Goal: Task Accomplishment & Management: Complete application form

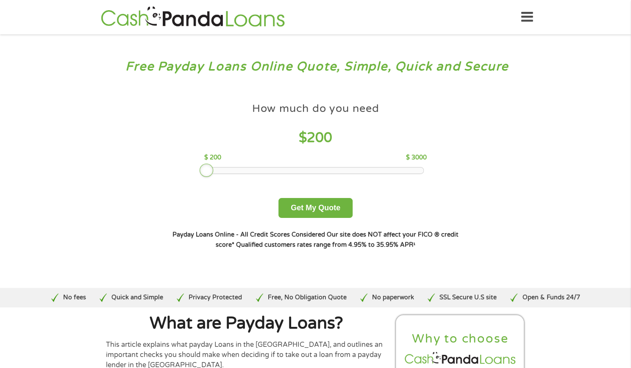
drag, startPoint x: 270, startPoint y: 174, endPoint x: 209, endPoint y: 168, distance: 61.7
click at [209, 168] on div at bounding box center [207, 171] width 14 height 14
drag, startPoint x: 208, startPoint y: 170, endPoint x: 214, endPoint y: 173, distance: 6.8
click at [214, 173] on div at bounding box center [214, 171] width 14 height 14
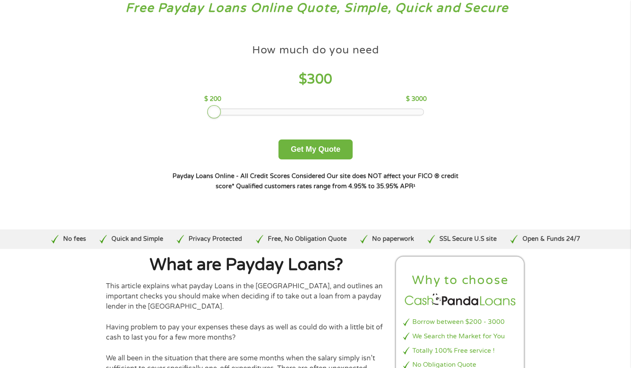
scroll to position [36, 0]
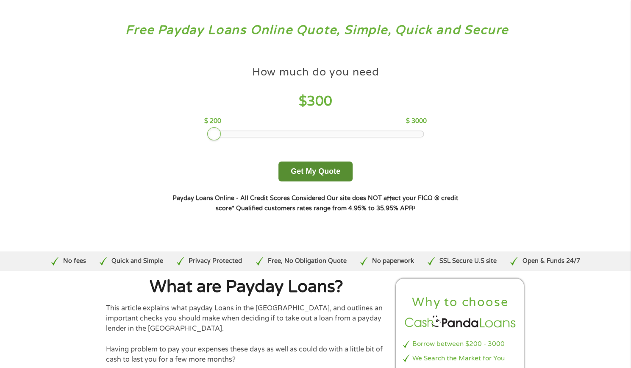
click at [314, 168] on button "Get My Quote" at bounding box center [316, 172] width 74 height 20
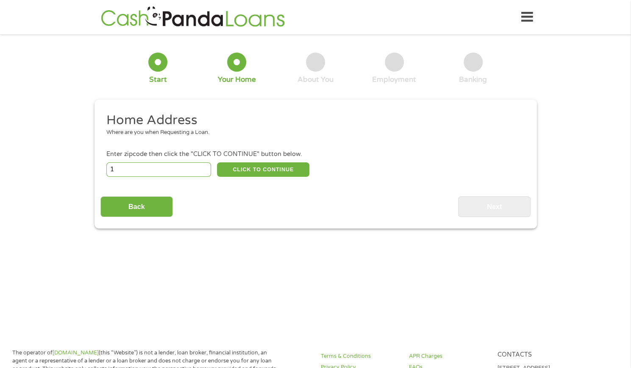
type input "1"
click at [203, 167] on input "1" at bounding box center [158, 169] width 105 height 14
type input "97333"
click at [231, 171] on button "CLICK TO CONTINUE" at bounding box center [263, 169] width 92 height 14
type input "97333"
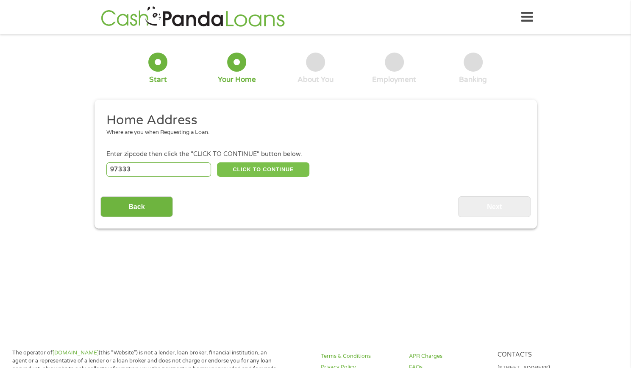
type input "Corvallis"
select select "[US_STATE]"
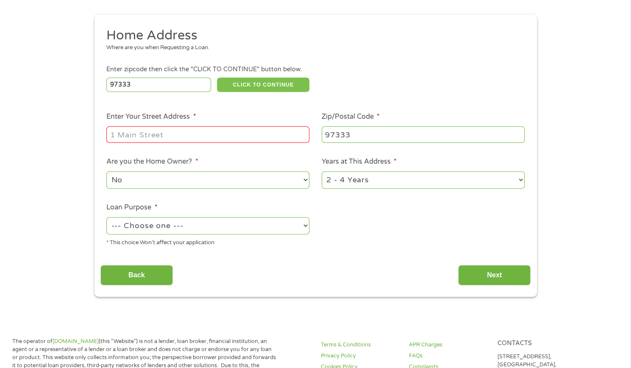
scroll to position [86, 0]
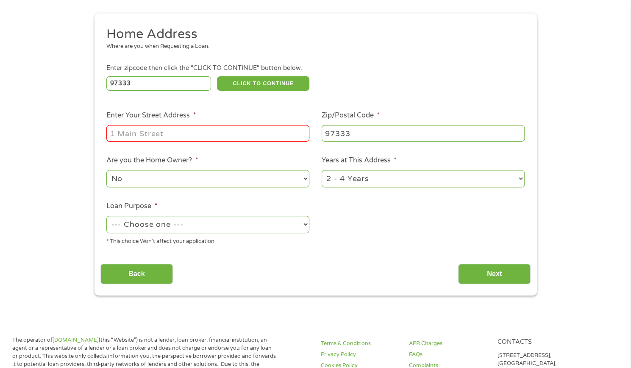
click at [189, 131] on input "Enter Your Street Address *" at bounding box center [207, 133] width 203 height 16
type input "3397 SE Hathaway Dr"
click at [340, 179] on select "1 Year or less 1 - 2 Years 2 - 4 Years Over 4 Years" at bounding box center [423, 178] width 203 height 17
select select "12months"
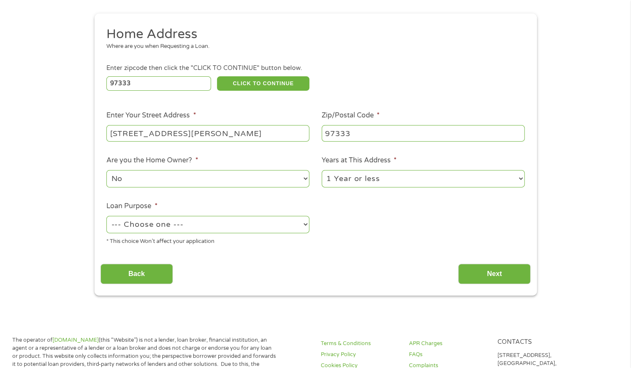
click at [322, 170] on select "1 Year or less 1 - 2 Years 2 - 4 Years Over 4 Years" at bounding box center [423, 178] width 203 height 17
click at [205, 180] on select "No Yes" at bounding box center [207, 178] width 203 height 17
click at [106, 170] on select "No Yes" at bounding box center [207, 178] width 203 height 17
click at [188, 223] on select "--- Choose one --- Pay Bills Debt Consolidation Home Improvement Major Purchase…" at bounding box center [207, 224] width 203 height 17
select select "shorttermcash"
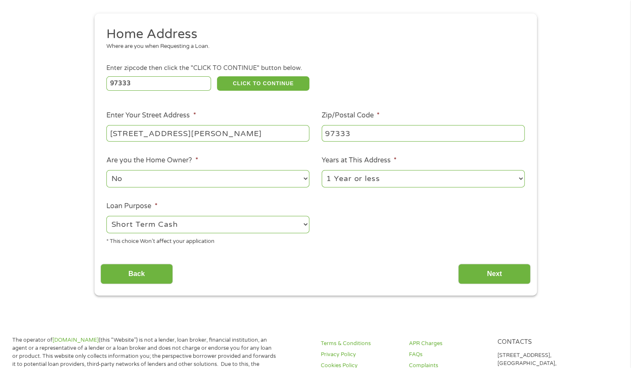
click at [106, 216] on select "--- Choose one --- Pay Bills Debt Consolidation Home Improvement Major Purchase…" at bounding box center [207, 224] width 203 height 17
click at [155, 271] on input "Back" at bounding box center [136, 274] width 72 height 21
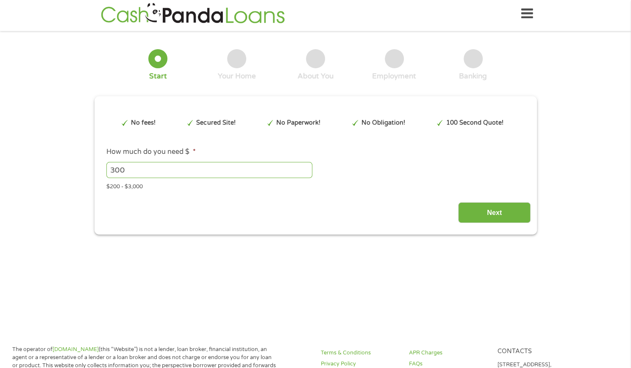
scroll to position [0, 0]
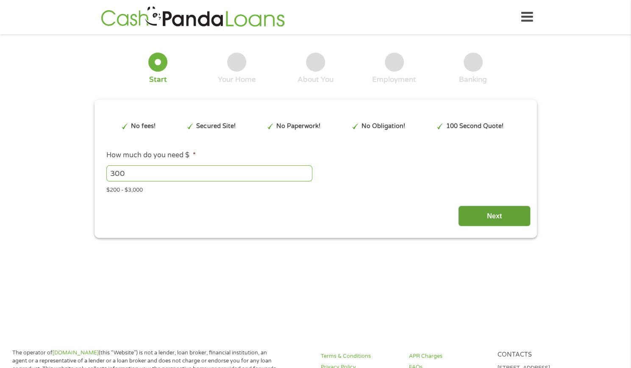
click at [483, 217] on input "Next" at bounding box center [494, 216] width 72 height 21
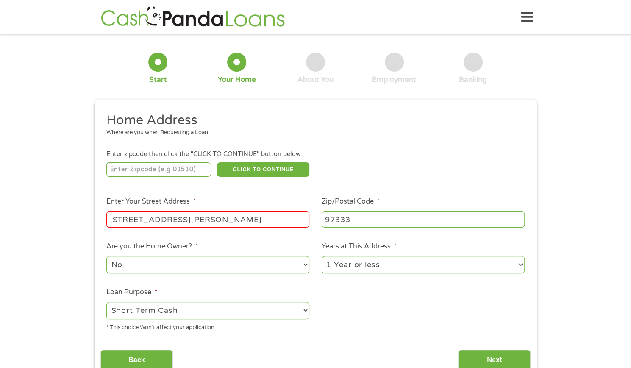
scroll to position [3, 3]
click at [354, 220] on input "97333" at bounding box center [423, 219] width 203 height 16
click at [168, 168] on input "number" at bounding box center [158, 169] width 105 height 14
click at [181, 169] on input "number" at bounding box center [158, 169] width 105 height 14
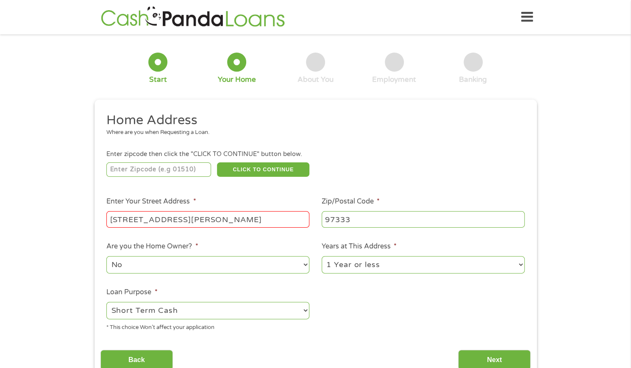
type input "97333"
click at [276, 165] on button "CLICK TO CONTINUE" at bounding box center [263, 169] width 92 height 14
click at [265, 169] on button "CLICK TO CONTINUE" at bounding box center [263, 169] width 92 height 14
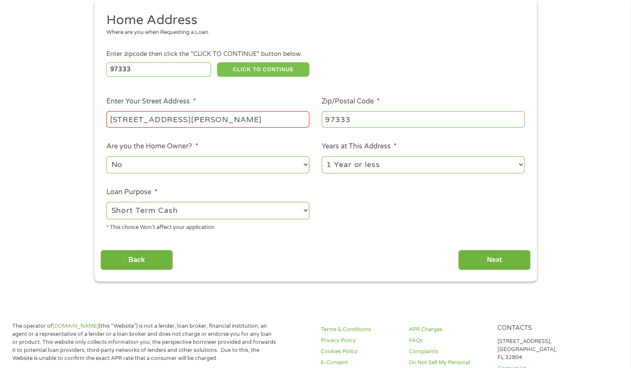
scroll to position [103, 0]
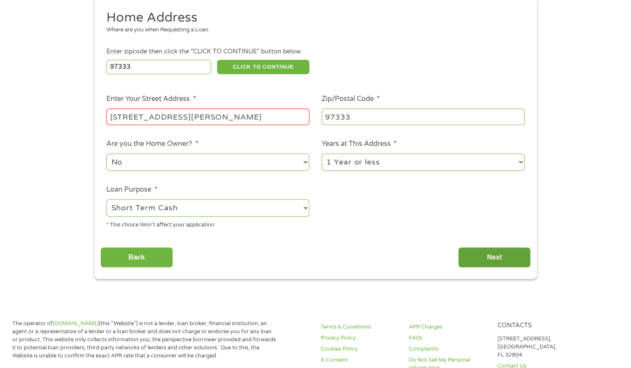
click at [483, 265] on input "Next" at bounding box center [494, 257] width 72 height 21
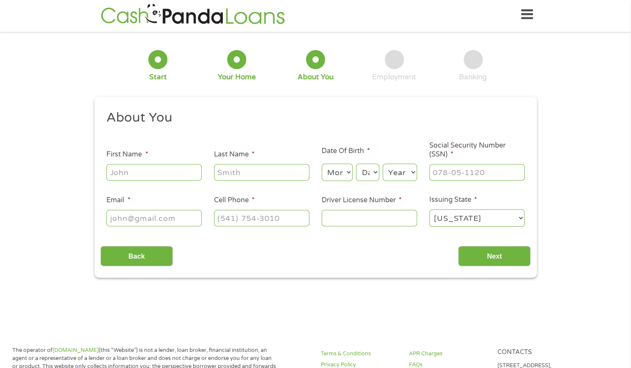
scroll to position [0, 0]
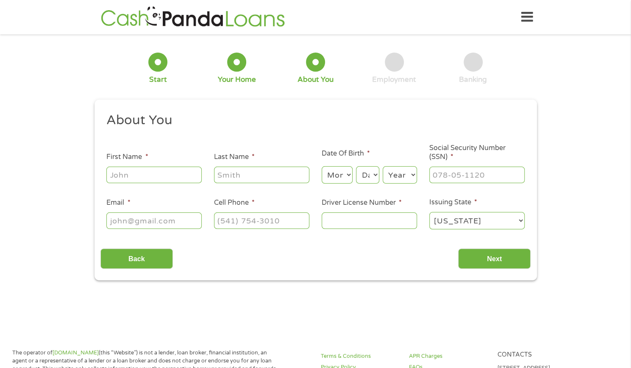
click at [178, 172] on input "First Name *" at bounding box center [153, 175] width 95 height 16
click at [171, 114] on h2 "About You" at bounding box center [312, 120] width 412 height 17
